Goal: Information Seeking & Learning: Learn about a topic

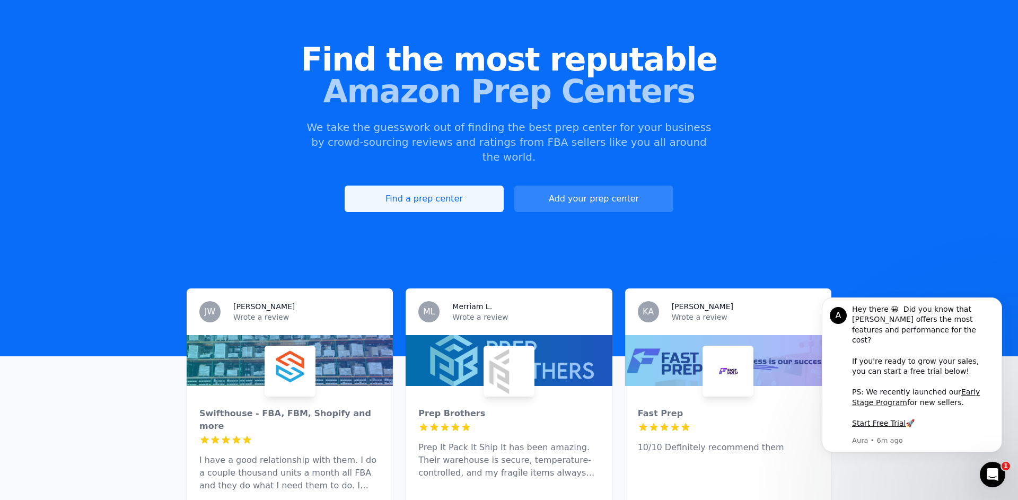
click at [434, 192] on link "Find a prep center" at bounding box center [424, 199] width 159 height 27
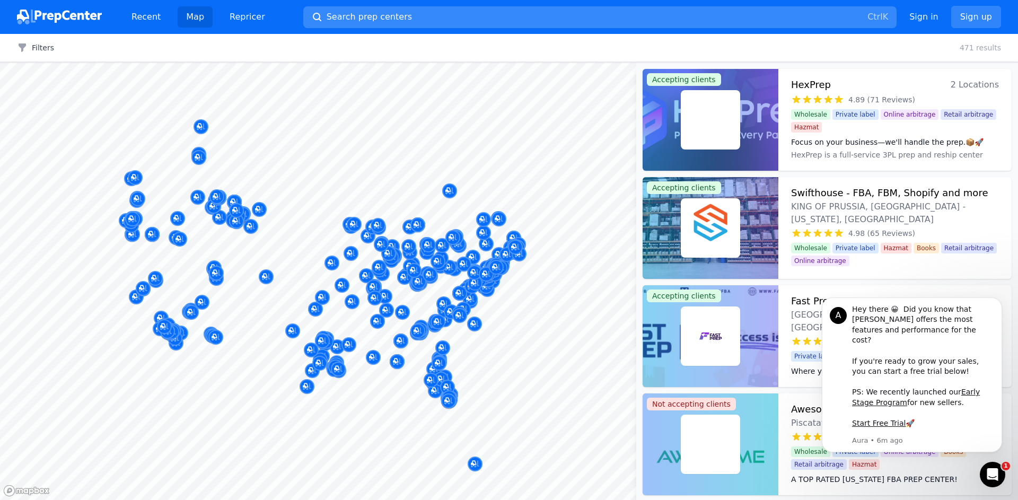
click at [361, 16] on span "Search prep centers" at bounding box center [369, 17] width 85 height 13
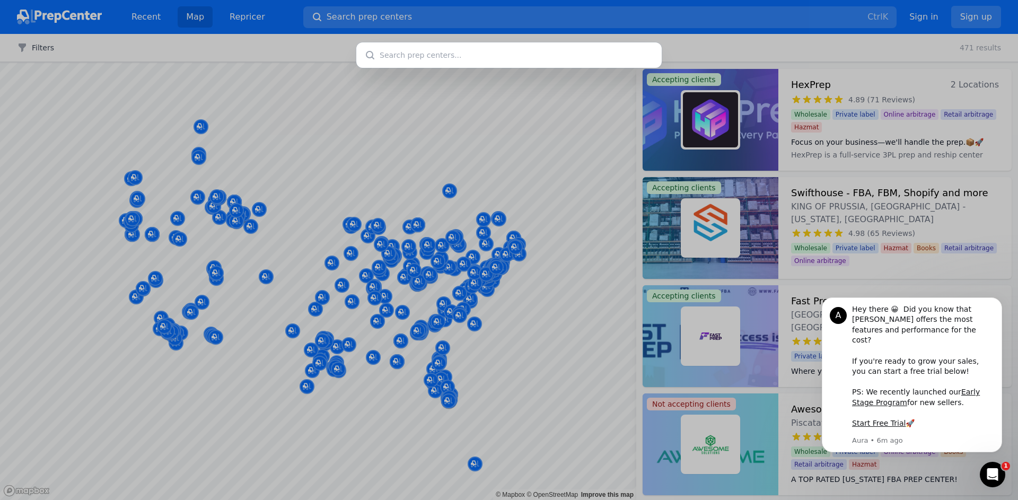
click at [484, 8] on div at bounding box center [509, 250] width 1018 height 500
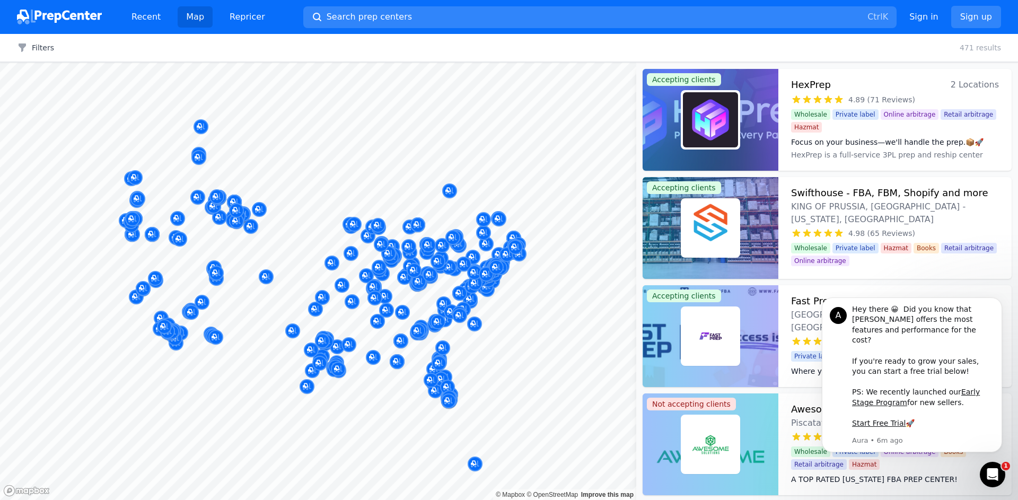
click at [282, 58] on div at bounding box center [509, 250] width 1018 height 500
click at [43, 44] on button "Filters" at bounding box center [35, 47] width 37 height 11
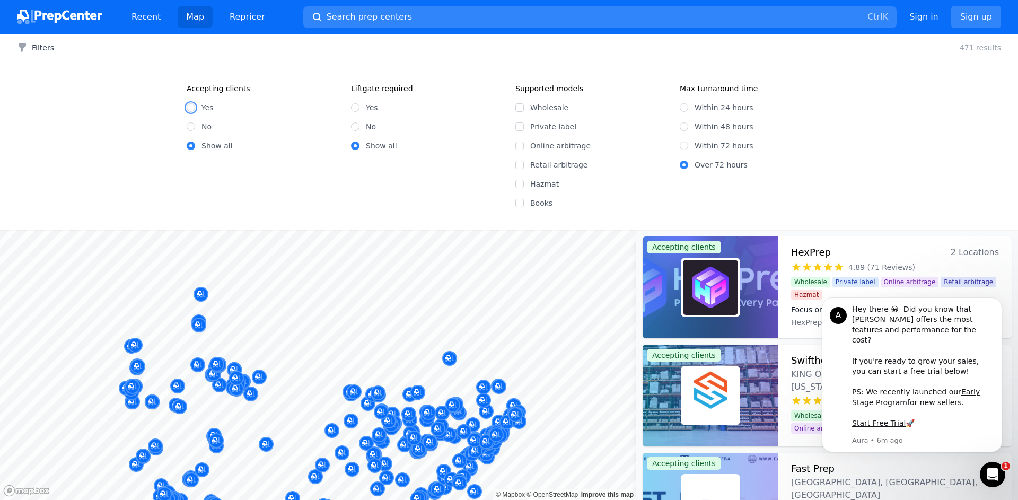
click at [190, 111] on input "Yes" at bounding box center [191, 107] width 8 height 8
radio input "true"
click at [189, 109] on input "Yes" at bounding box center [191, 107] width 8 height 8
click at [519, 107] on input "Wholesale" at bounding box center [519, 107] width 8 height 8
checkbox input "true"
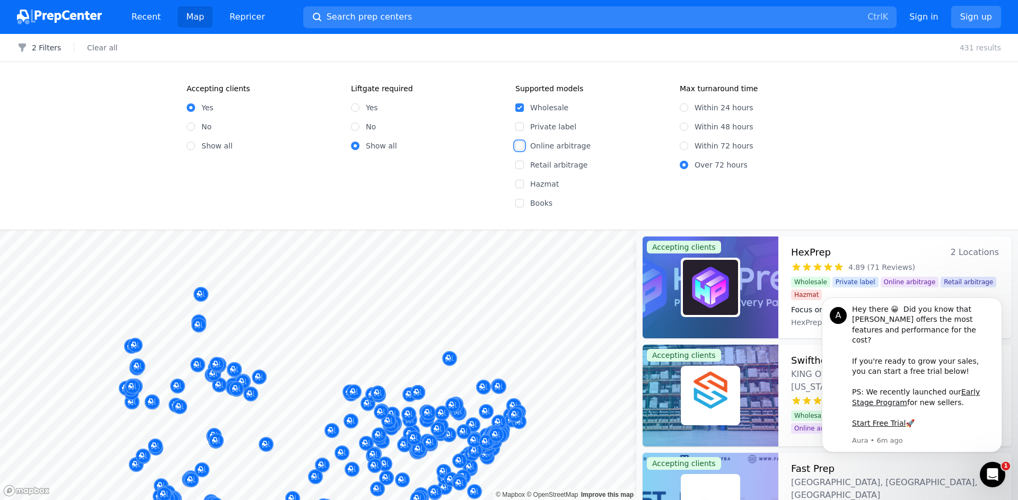
click at [521, 146] on input "Online arbitrage" at bounding box center [519, 146] width 8 height 8
checkbox input "true"
click at [517, 165] on input "Retail arbitrage" at bounding box center [519, 165] width 8 height 8
checkbox input "true"
click at [38, 48] on button "2 Filters" at bounding box center [39, 47] width 44 height 11
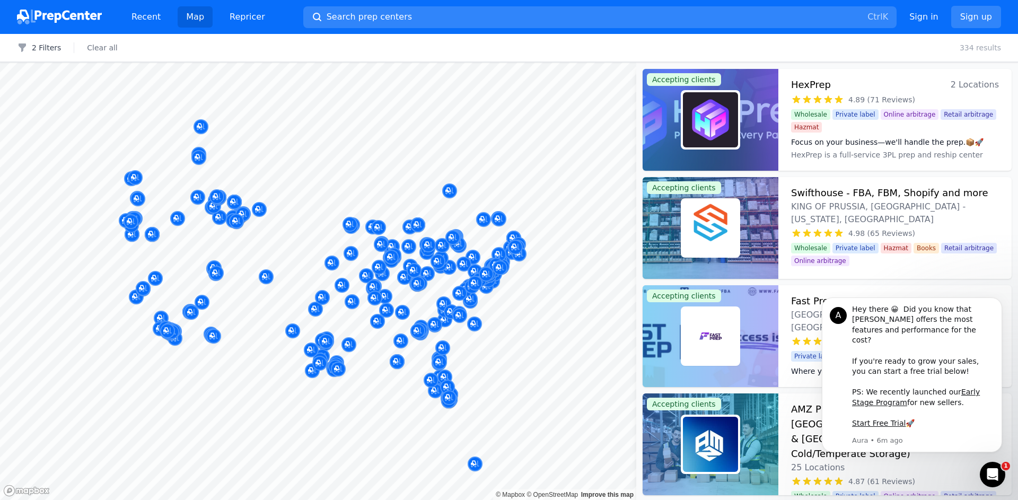
click at [378, 325] on div at bounding box center [401, 329] width 204 height 8
click at [378, 321] on div at bounding box center [418, 319] width 204 height 8
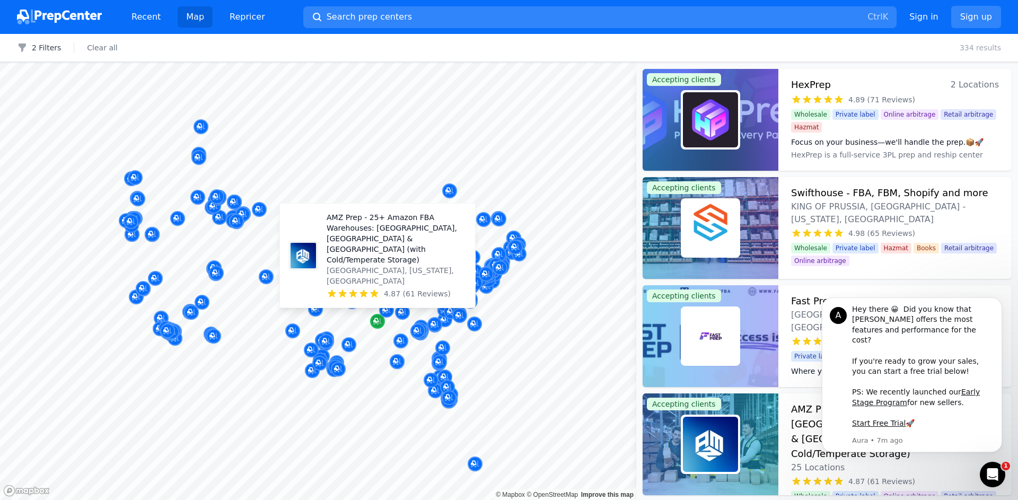
click at [377, 323] on icon "Map marker" at bounding box center [377, 321] width 8 height 7
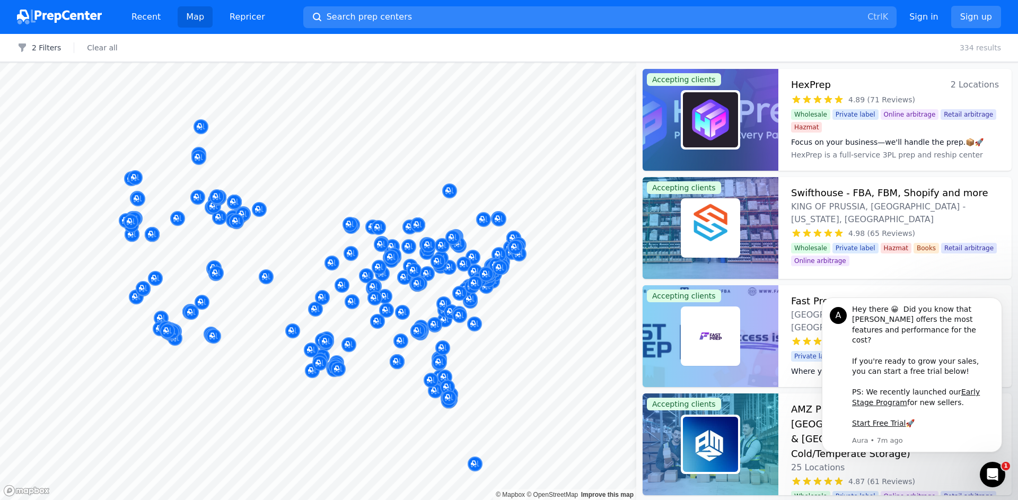
click at [375, 323] on div at bounding box center [418, 319] width 204 height 8
click at [378, 326] on div at bounding box center [401, 329] width 204 height 8
click at [377, 326] on div at bounding box center [401, 329] width 204 height 8
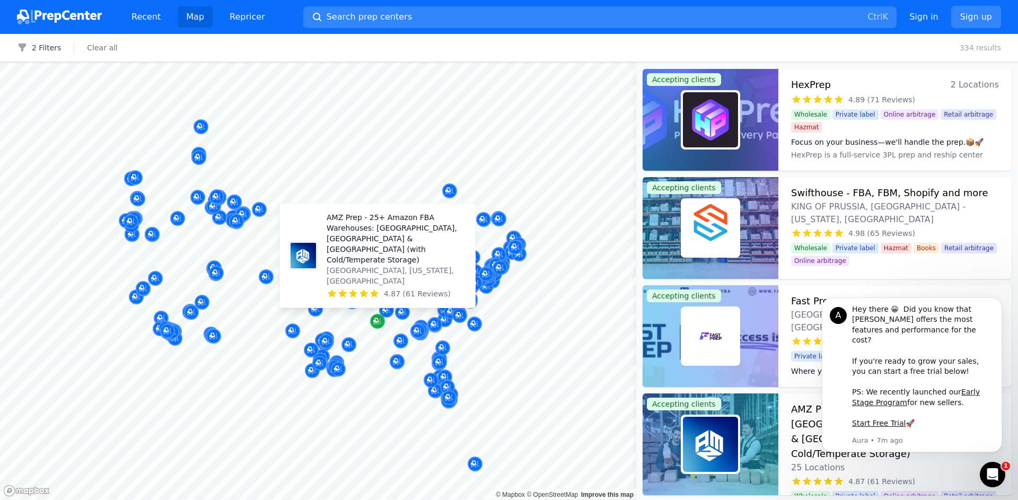
click at [375, 323] on icon "Map marker" at bounding box center [377, 321] width 8 height 11
click at [374, 265] on p "AMZ Prep - 25+ Amazon FBA Warehouses: [GEOGRAPHIC_DATA], [GEOGRAPHIC_DATA] & [G…" at bounding box center [397, 238] width 140 height 53
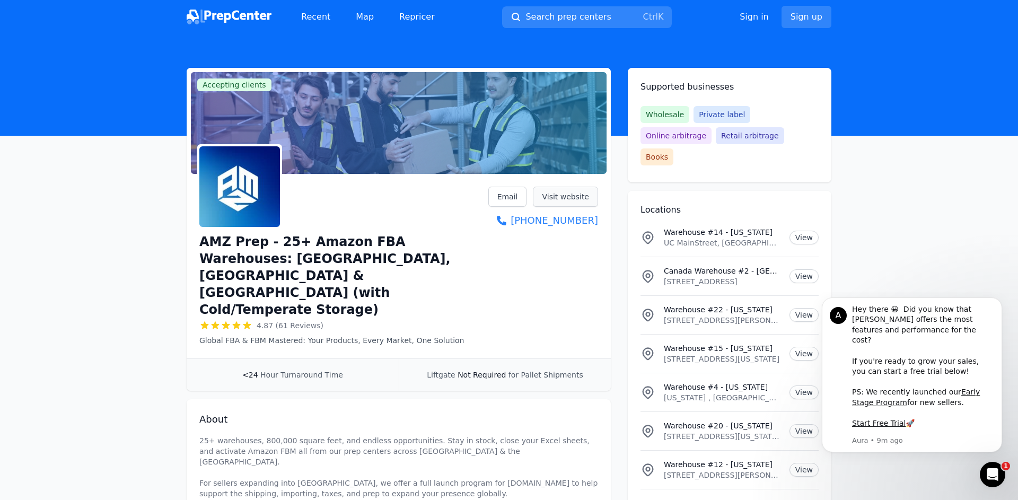
click at [568, 195] on link "Visit website" at bounding box center [565, 197] width 65 height 20
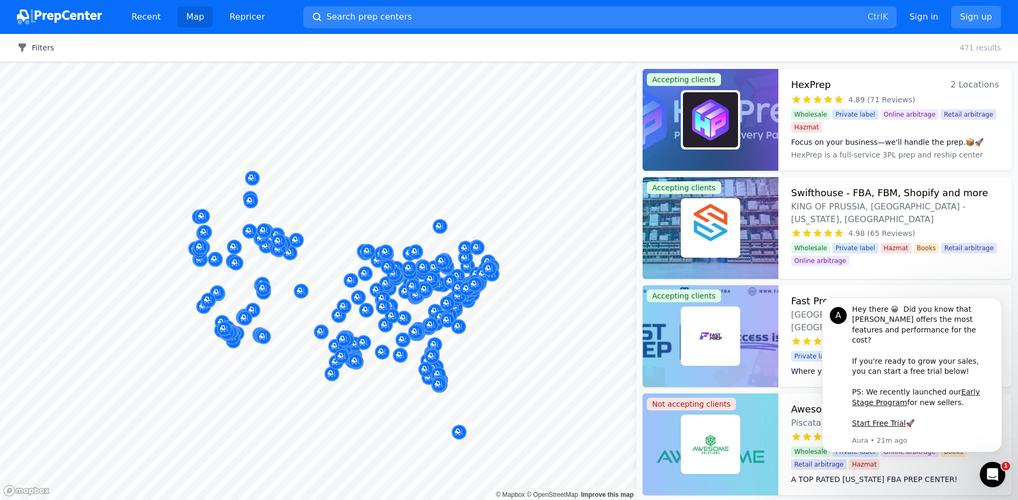
click at [27, 46] on icon "button" at bounding box center [22, 47] width 11 height 11
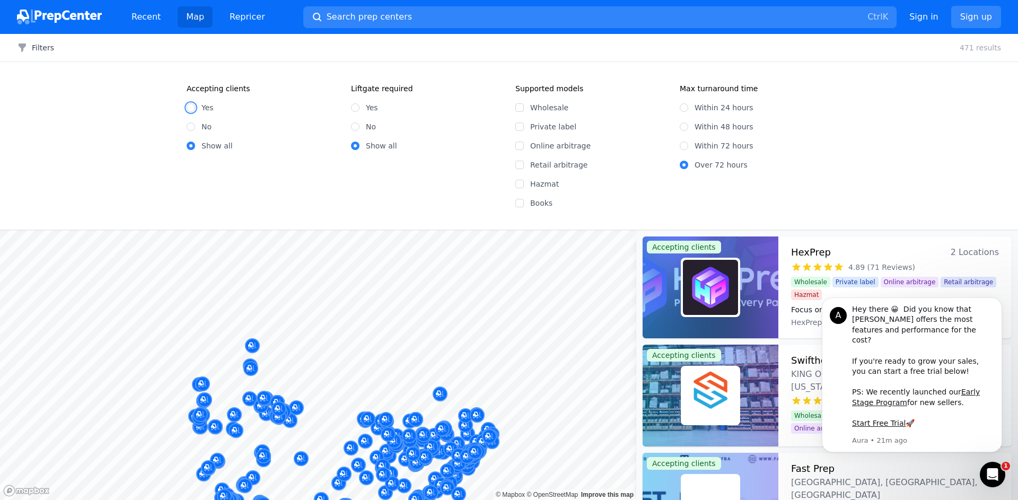
click at [192, 107] on input "Yes" at bounding box center [191, 107] width 8 height 8
radio input "true"
click at [518, 108] on input "Wholesale" at bounding box center [519, 107] width 8 height 8
checkbox input "true"
click at [521, 145] on input "Online arbitrage" at bounding box center [519, 146] width 8 height 8
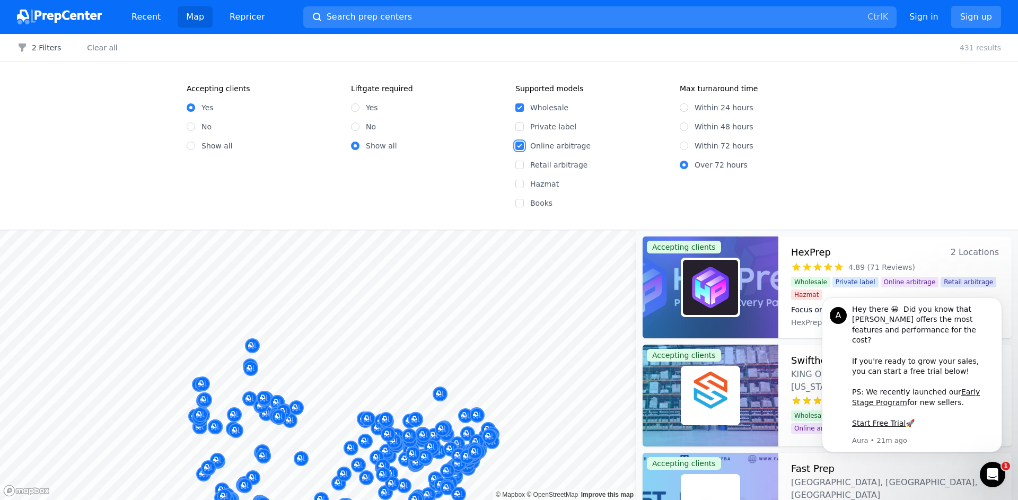
checkbox input "true"
click at [518, 166] on input "Retail arbitrage" at bounding box center [519, 165] width 8 height 8
checkbox input "true"
click at [31, 50] on button "2 Filters" at bounding box center [39, 47] width 44 height 11
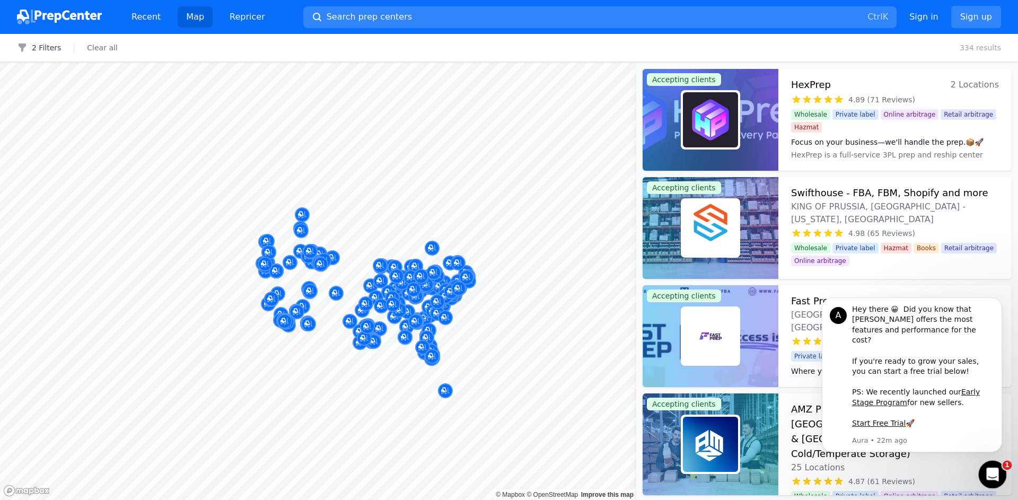
click at [994, 476] on icon "Open Intercom Messenger" at bounding box center [991, 473] width 17 height 17
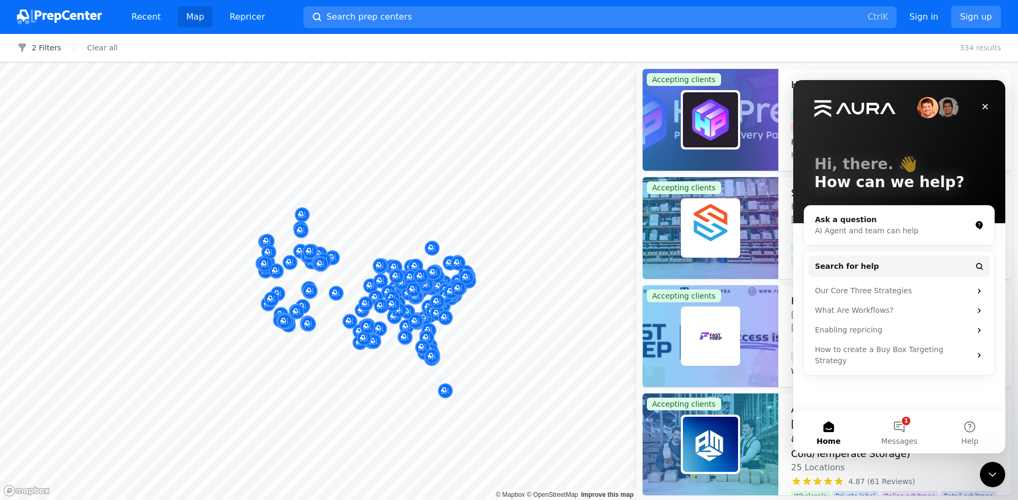
click at [986, 104] on icon "Close" at bounding box center [985, 106] width 8 height 8
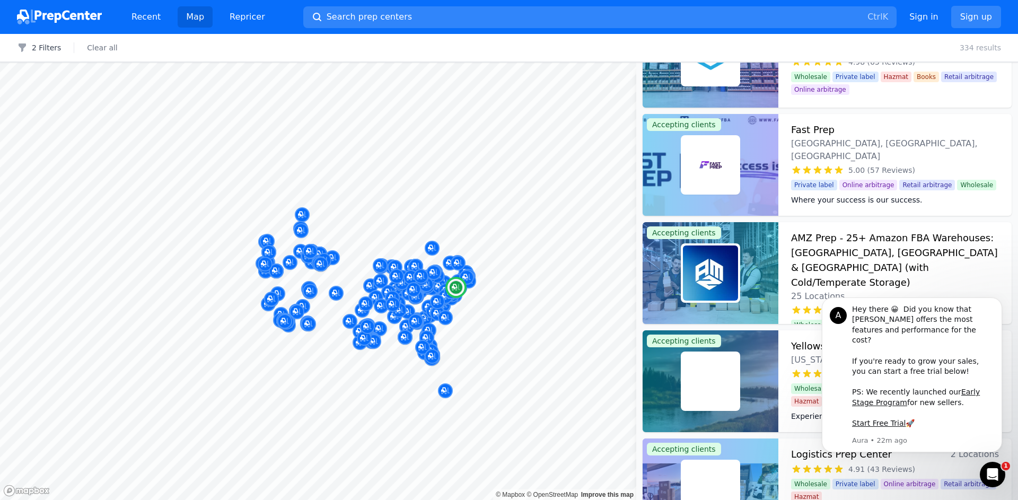
scroll to position [185, 0]
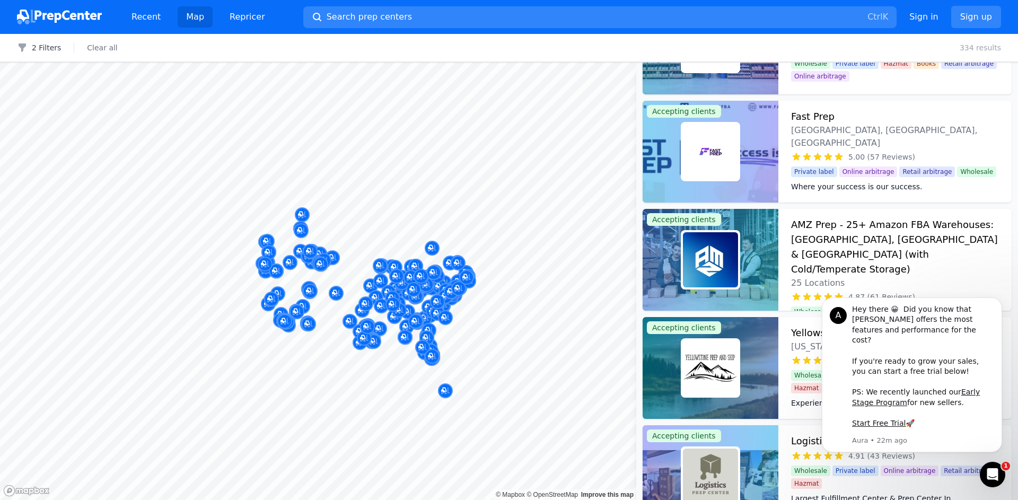
click at [407, 308] on div at bounding box center [404, 306] width 204 height 8
click at [191, 17] on link "Map" at bounding box center [195, 16] width 35 height 21
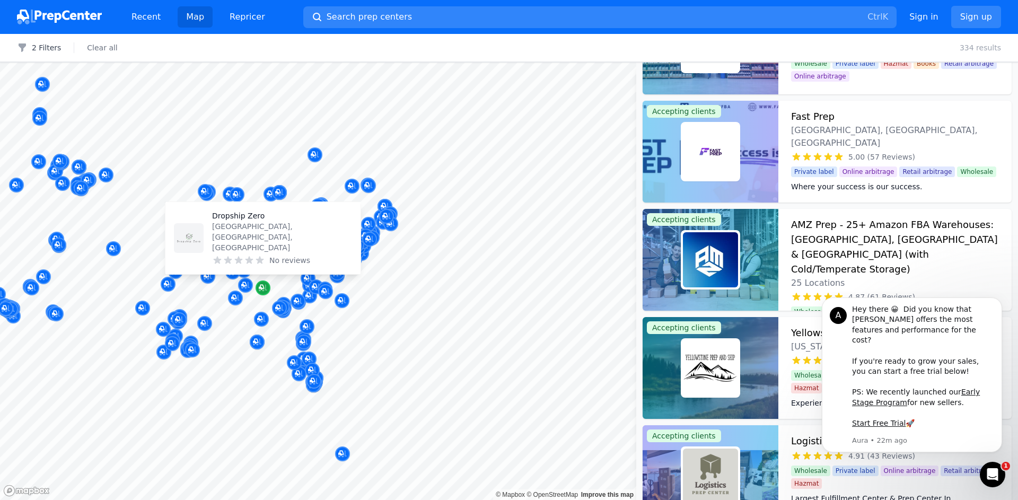
click at [259, 287] on icon "Map marker" at bounding box center [261, 287] width 5 height 5
click at [249, 221] on p "Dropship Zero" at bounding box center [282, 216] width 140 height 11
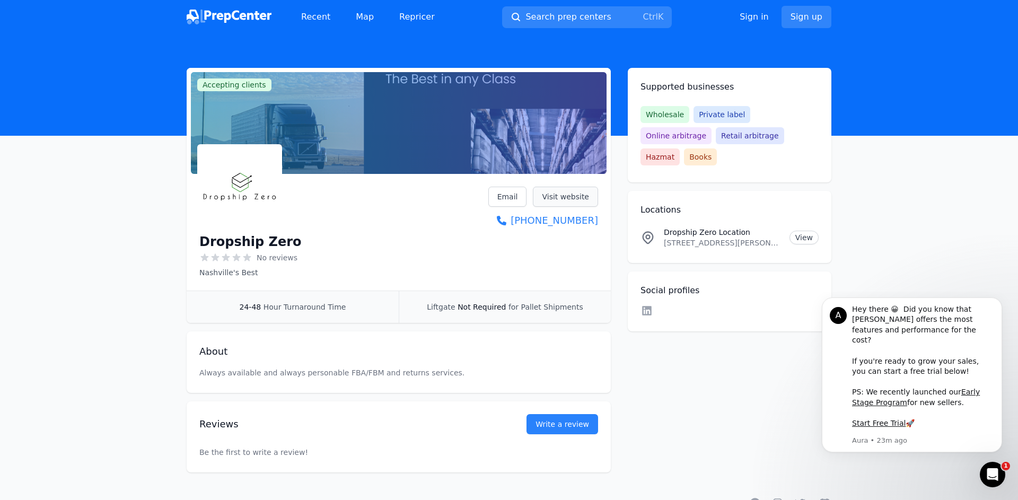
click at [559, 197] on link "Visit website" at bounding box center [565, 197] width 65 height 20
click at [554, 13] on span "Search prep centers" at bounding box center [567, 17] width 85 height 13
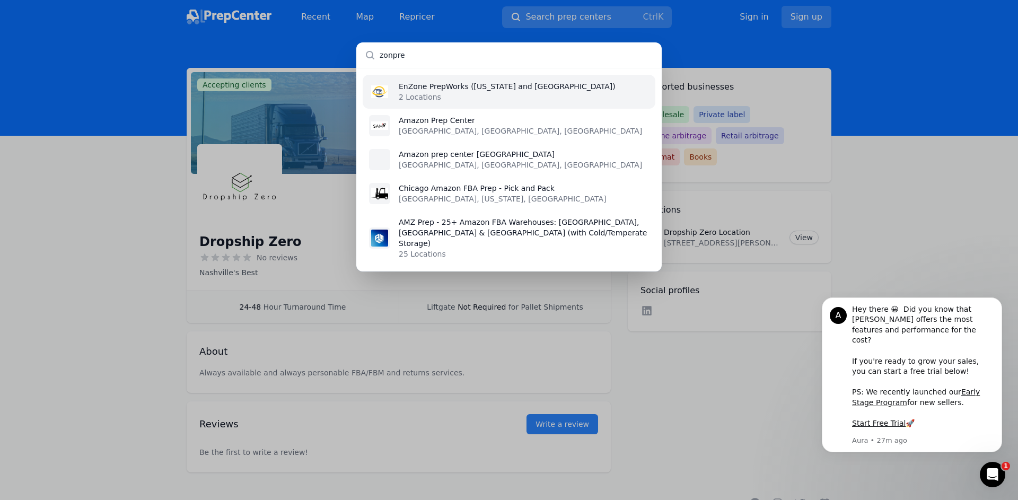
type input "zonprep"
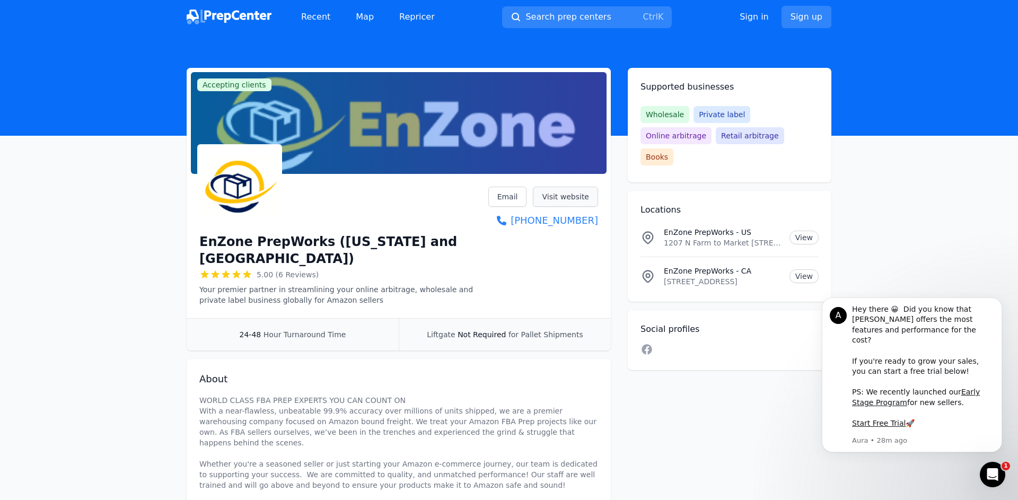
click at [568, 198] on link "Visit website" at bounding box center [565, 197] width 65 height 20
click at [592, 10] on button "Search prep centers Ctrl K" at bounding box center [587, 17] width 170 height 22
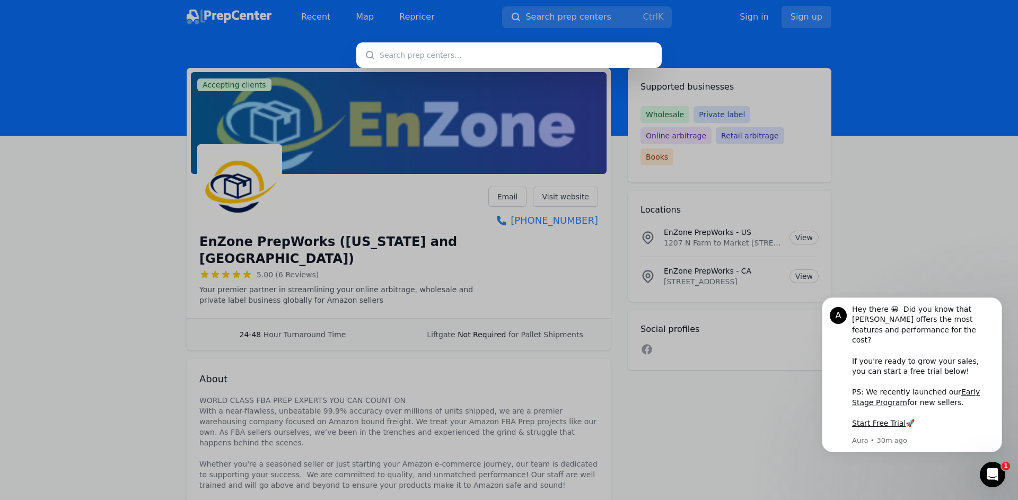
type input "s"
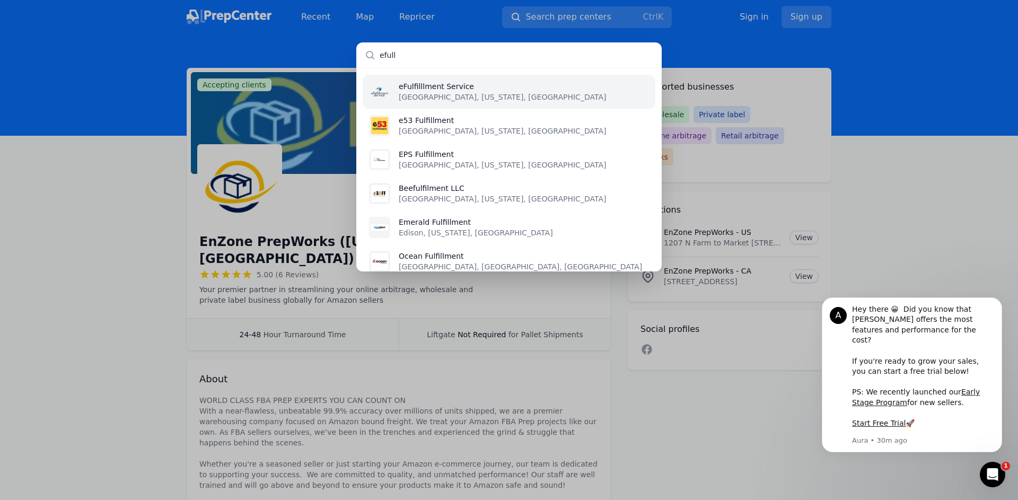
type input "efull"
click at [451, 93] on p "[GEOGRAPHIC_DATA], [US_STATE], [GEOGRAPHIC_DATA]" at bounding box center [502, 97] width 207 height 11
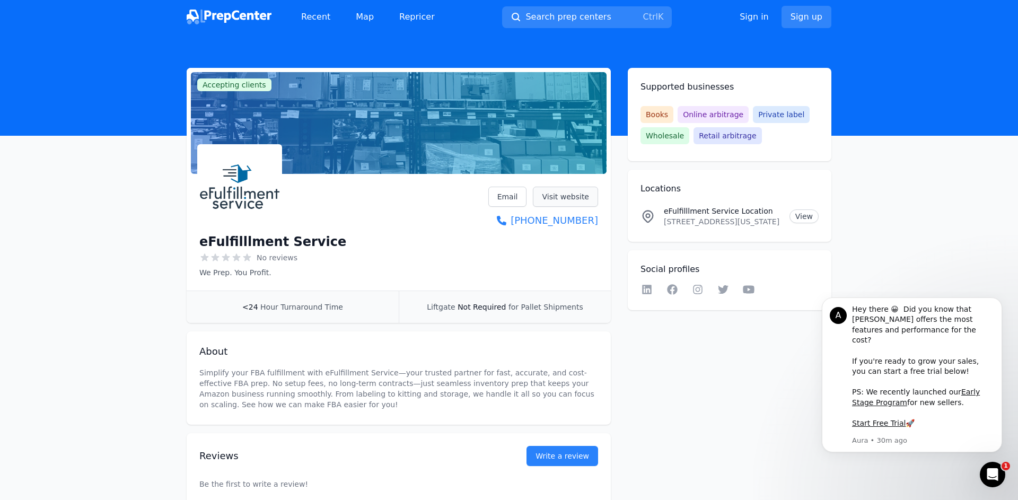
click at [564, 195] on link "Visit website" at bounding box center [565, 197] width 65 height 20
